Goal: Transaction & Acquisition: Book appointment/travel/reservation

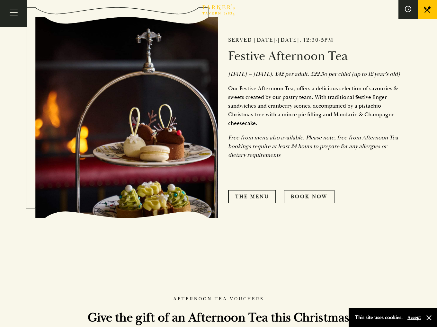
scroll to position [360, 0]
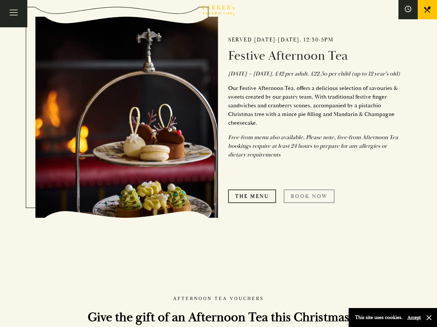
click at [304, 203] on link "Book Now" at bounding box center [309, 197] width 51 height 14
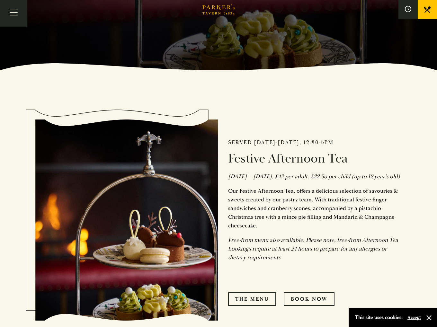
scroll to position [289, 0]
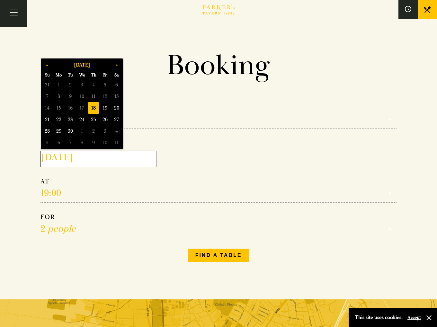
click at [93, 153] on input "2025-09-18" at bounding box center [99, 159] width 116 height 16
click at [117, 68] on button "»" at bounding box center [117, 65] width 12 height 12
click at [44, 128] on span "23" at bounding box center [47, 131] width 12 height 12
type input "2025-11-23"
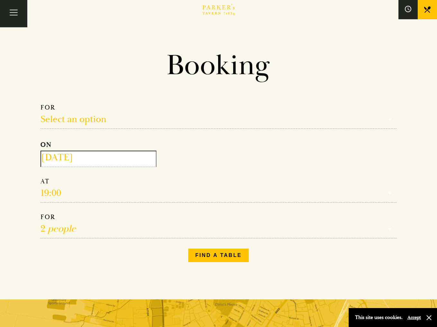
click at [56, 195] on select "Reservation time" at bounding box center [219, 189] width 356 height 25
click at [79, 188] on select "Reservation time" at bounding box center [219, 189] width 356 height 25
click at [87, 120] on select "Select an option Lunch Dinner Afternoon Tea" at bounding box center [219, 116] width 356 height 25
select select "161949"
click at [41, 104] on select "Select an option Lunch Dinner Afternoon Tea" at bounding box center [219, 116] width 356 height 25
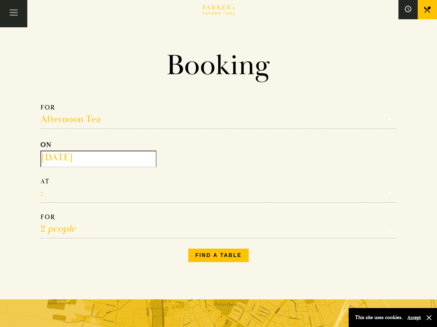
click at [56, 192] on select "12:30 13:00 13:30 14:00 14:30 15:00 15:30 16:00 16:30" at bounding box center [219, 189] width 356 height 25
select select "14:30"
click at [41, 177] on select "12:30 13:00 13:30 14:00 14:30 15:00 15:30 16:00 16:30" at bounding box center [219, 189] width 356 height 25
click at [221, 254] on button "Find a table" at bounding box center [218, 256] width 61 height 14
